Goal: Task Accomplishment & Management: Use online tool/utility

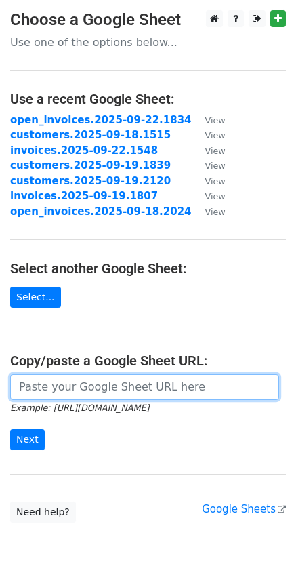
click at [73, 388] on input "url" at bounding box center [144, 387] width 269 height 26
drag, startPoint x: 73, startPoint y: 388, endPoint x: 56, endPoint y: 399, distance: 20.5
paste input "[URL][DOMAIN_NAME]"
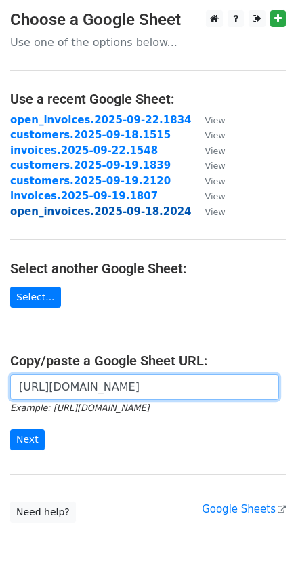
scroll to position [0, 368]
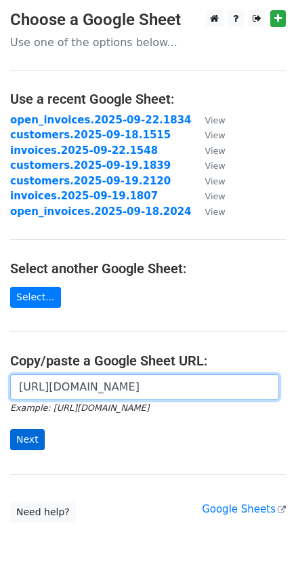
type input "[URL][DOMAIN_NAME]"
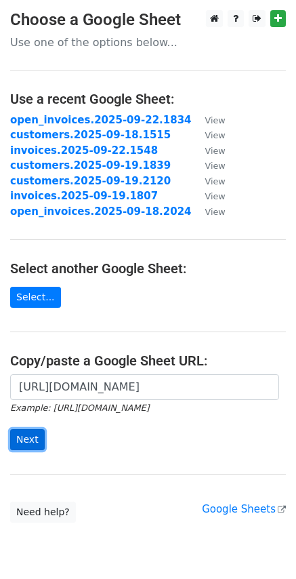
click at [25, 441] on input "Next" at bounding box center [27, 439] width 35 height 21
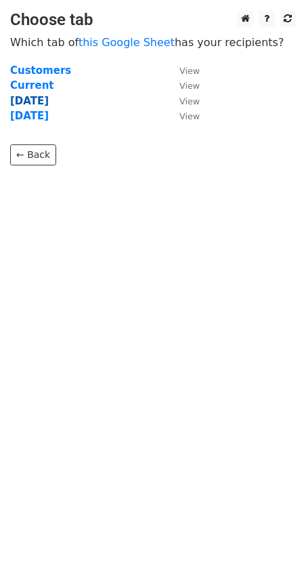
click at [18, 104] on strong "October 2025" at bounding box center [29, 101] width 39 height 12
click at [39, 98] on strong "October 2025" at bounding box center [29, 101] width 39 height 12
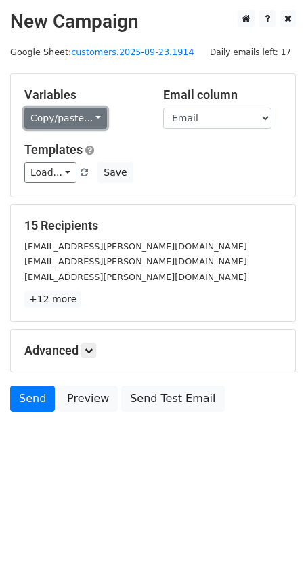
click at [89, 118] on link "Copy/paste..." at bounding box center [65, 118] width 83 height 21
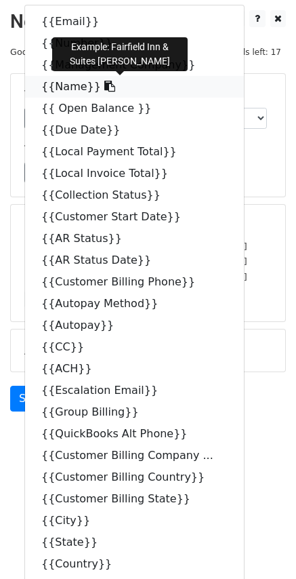
click at [101, 92] on span at bounding box center [108, 86] width 14 height 13
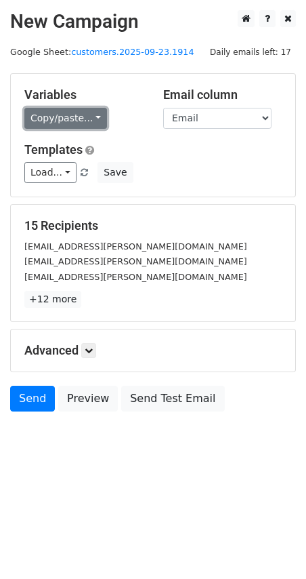
click at [89, 117] on link "Copy/paste..." at bounding box center [65, 118] width 83 height 21
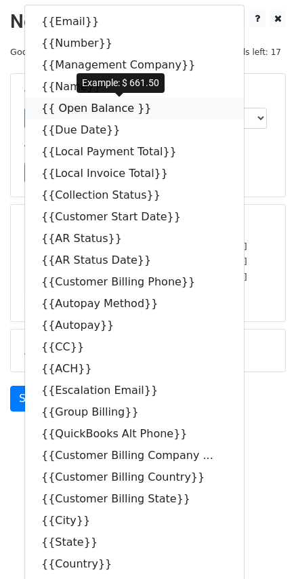
click at [155, 113] on icon at bounding box center [160, 107] width 11 height 11
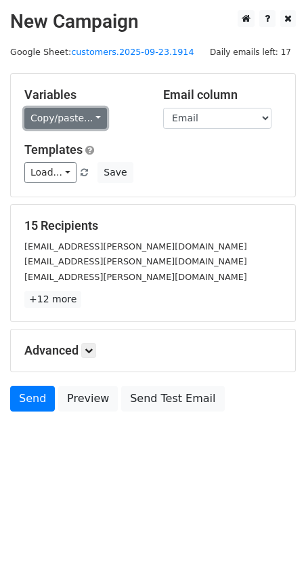
click at [92, 119] on link "Copy/paste..." at bounding box center [65, 118] width 83 height 21
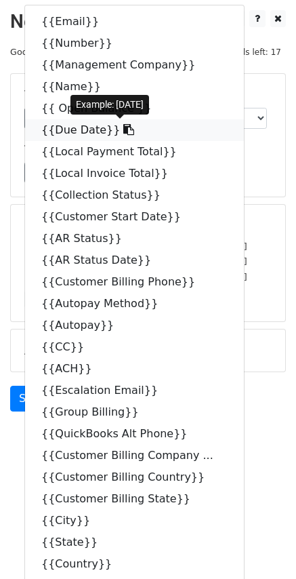
click at [123, 132] on icon at bounding box center [128, 129] width 11 height 11
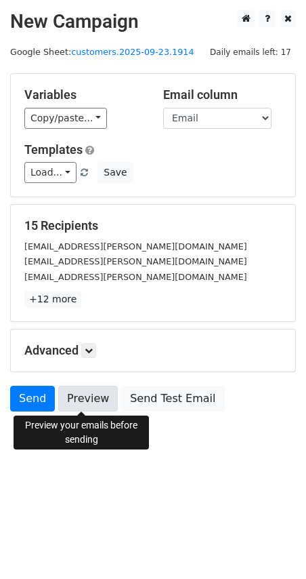
click at [76, 399] on link "Preview" at bounding box center [88, 399] width 60 height 26
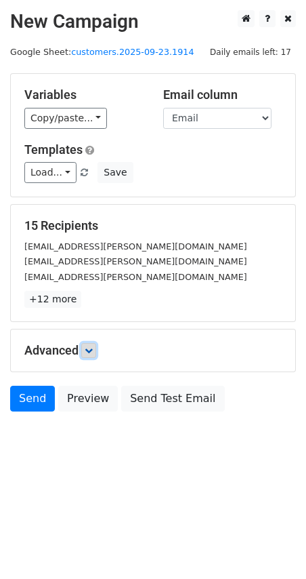
click at [88, 349] on icon at bounding box center [89, 350] width 8 height 8
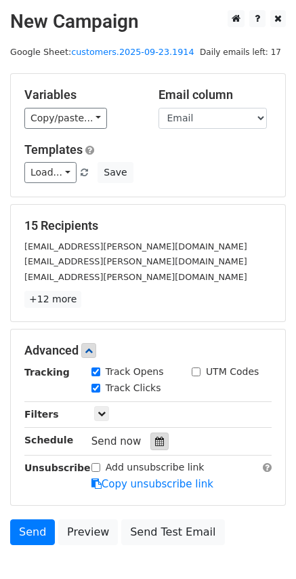
click at [155, 441] on icon at bounding box center [159, 441] width 9 height 9
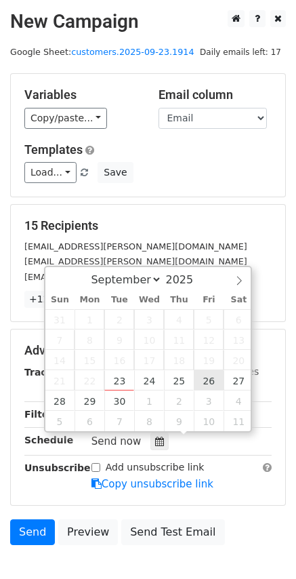
type input "2025-09-26 12:00"
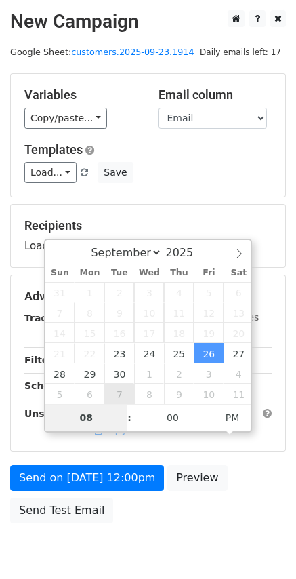
type input "08"
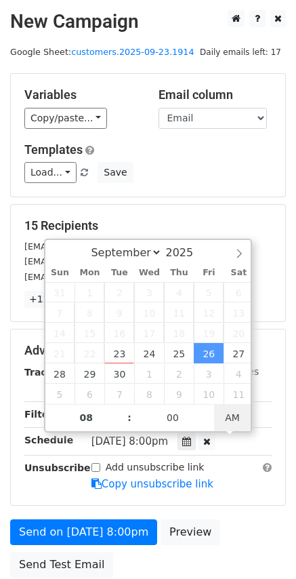
drag, startPoint x: 237, startPoint y: 417, endPoint x: 306, endPoint y: 424, distance: 69.5
click at [237, 417] on span "AM" at bounding box center [232, 417] width 37 height 27
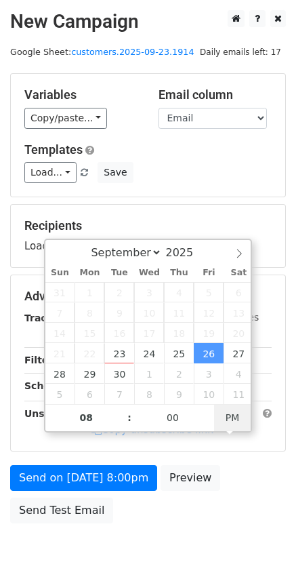
type input "2025-09-26 08:00"
click at [230, 420] on span "PM" at bounding box center [232, 417] width 37 height 27
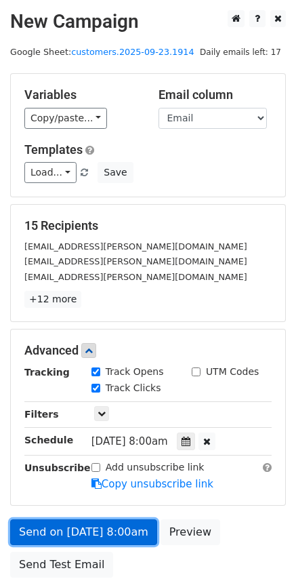
click at [79, 533] on link "Send on Sep 26 at 8:00am" at bounding box center [83, 532] width 147 height 26
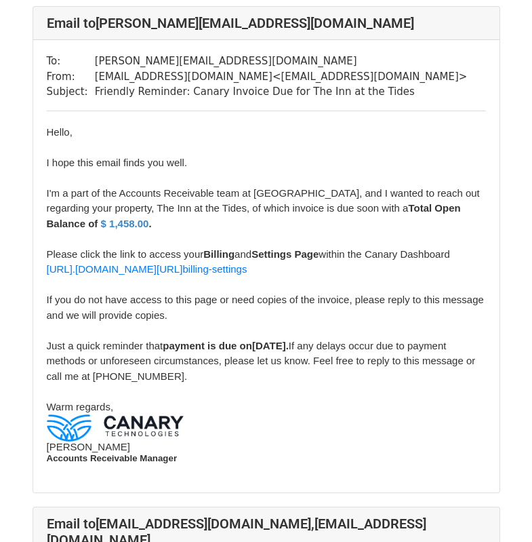
scroll to position [6748, 0]
